Goal: Transaction & Acquisition: Subscribe to service/newsletter

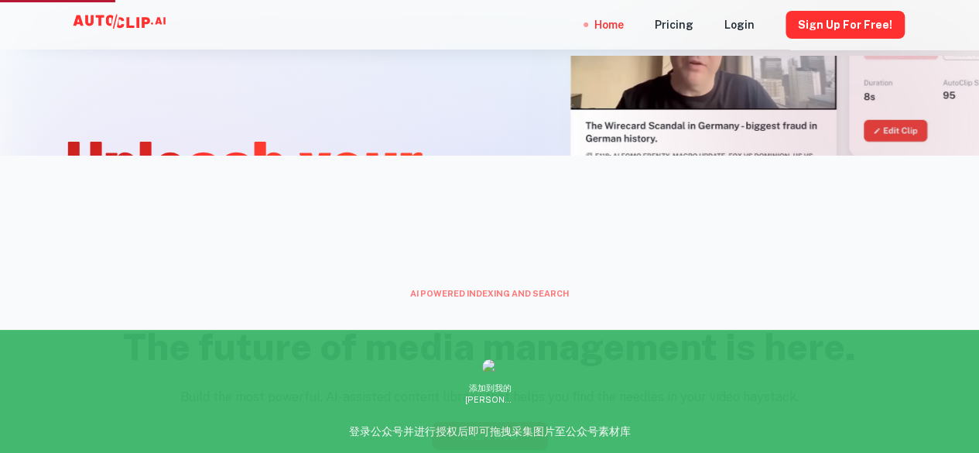
scroll to position [387, 0]
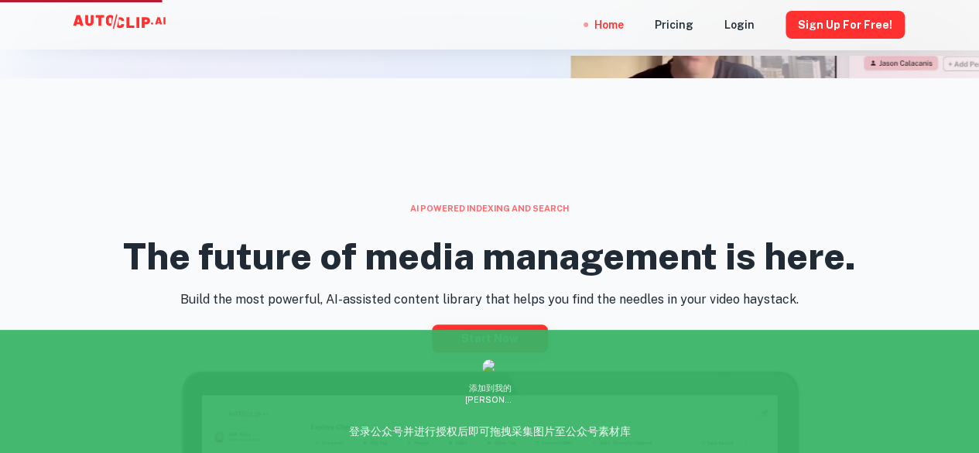
click at [475, 334] on link "Start now" at bounding box center [490, 338] width 116 height 28
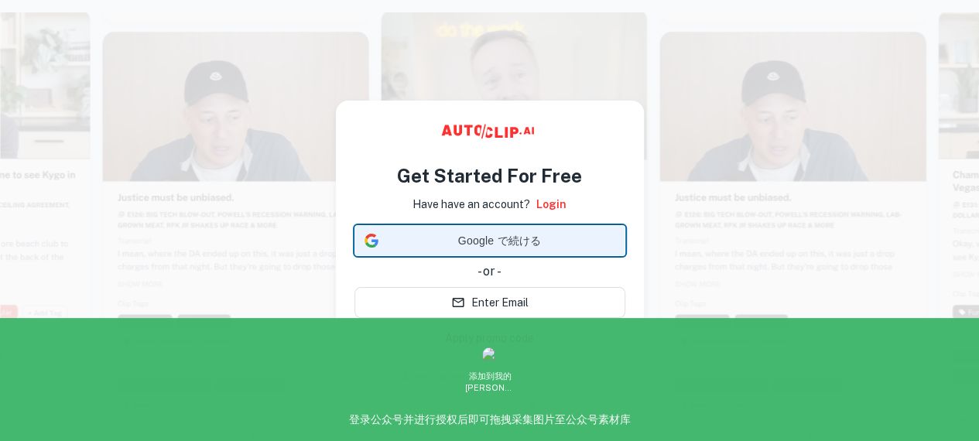
click at [487, 241] on span "Google で続ける" at bounding box center [500, 241] width 231 height 16
